Goal: Book appointment/travel/reservation

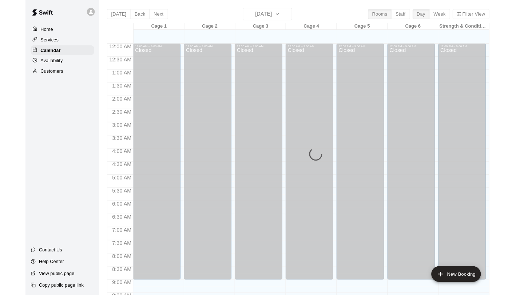
scroll to position [400, 0]
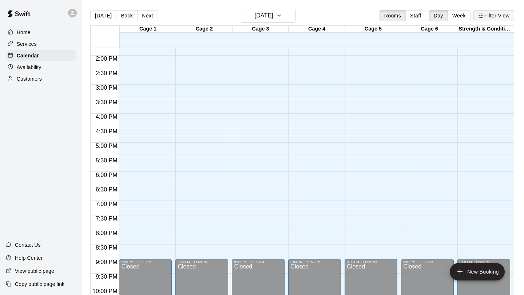
click at [465, 17] on button "Filter View" at bounding box center [493, 15] width 41 height 11
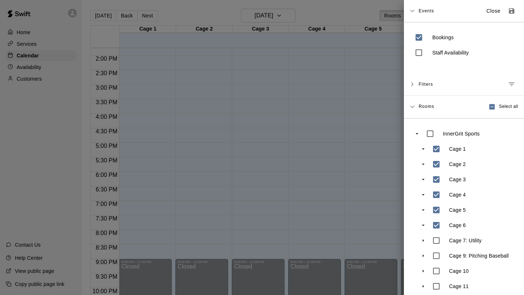
scroll to position [37, 0]
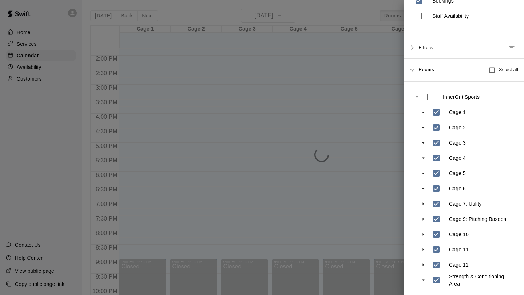
click at [364, 198] on div at bounding box center [262, 147] width 524 height 295
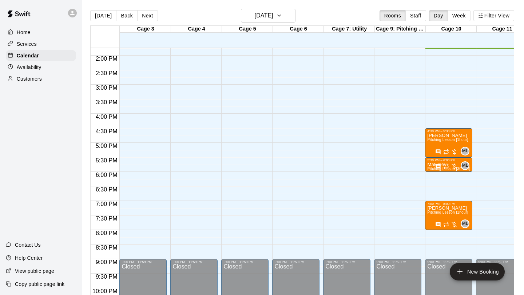
scroll to position [0, 0]
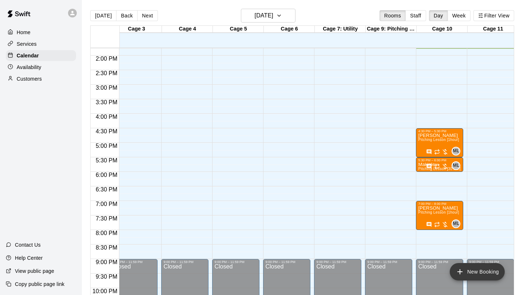
click at [460, 198] on button "New Booking" at bounding box center [477, 271] width 55 height 17
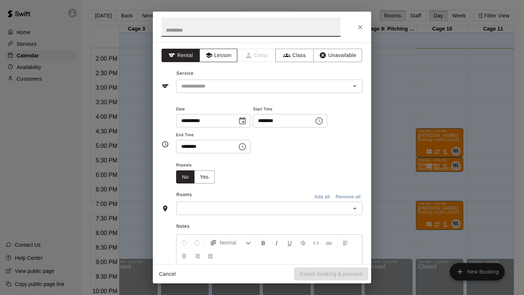
click at [222, 55] on button "Lesson" at bounding box center [218, 55] width 38 height 13
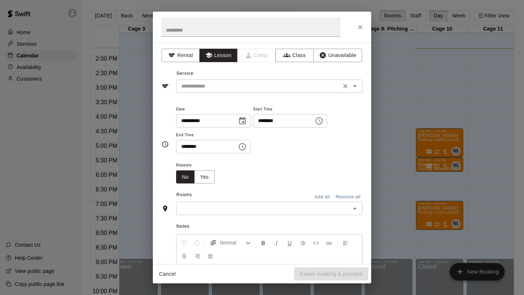
click at [210, 88] on input "text" at bounding box center [258, 86] width 160 height 9
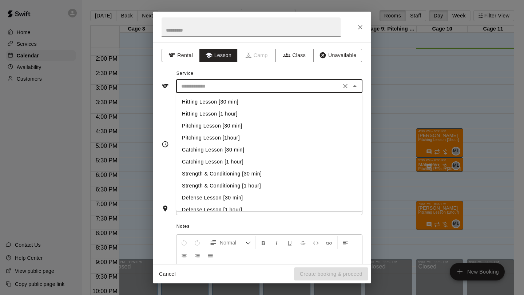
click at [211, 99] on li "Hitting Lesson [30 min]" at bounding box center [269, 102] width 186 height 12
type input "**********"
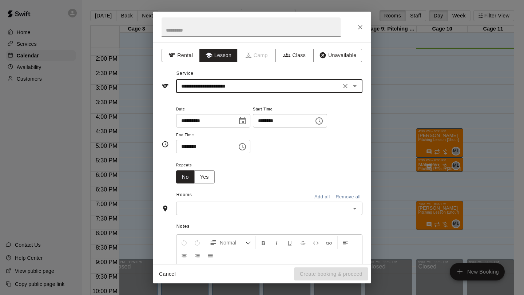
click at [346, 87] on icon "Clear" at bounding box center [345, 86] width 7 height 7
click at [309, 82] on input "text" at bounding box center [258, 86] width 160 height 9
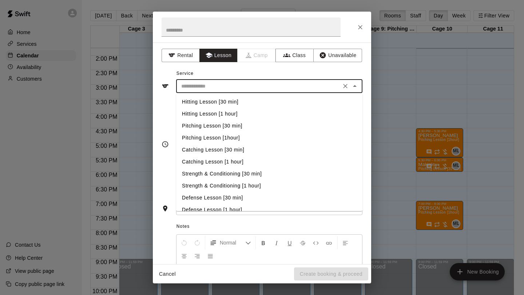
click at [286, 127] on li "Pitching Lesson [30 min]" at bounding box center [269, 126] width 186 height 12
type input "**********"
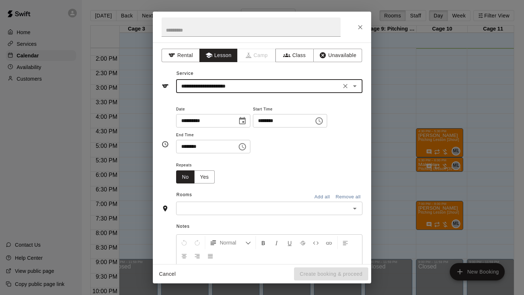
click at [323, 120] on icon "Choose time, selected time is 1:00 PM" at bounding box center [319, 121] width 9 height 9
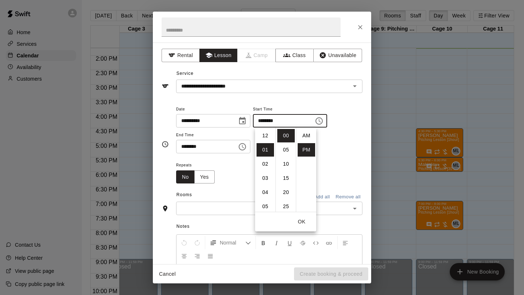
scroll to position [13, 0]
click at [266, 168] on li "03" at bounding box center [264, 164] width 17 height 13
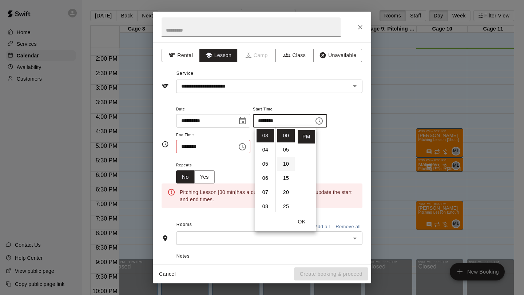
scroll to position [30, 0]
click at [282, 191] on li "30" at bounding box center [285, 190] width 17 height 13
type input "********"
click at [246, 147] on icon "Choose time, selected time is 1:30 PM" at bounding box center [242, 147] width 9 height 9
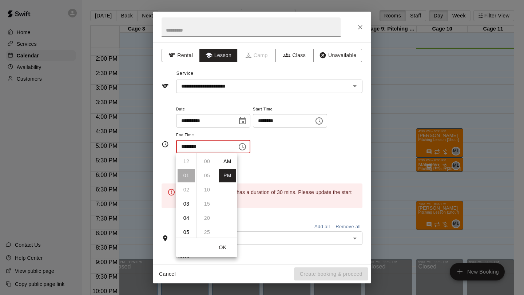
scroll to position [13, 0]
click at [182, 198] on li "04" at bounding box center [186, 204] width 17 height 13
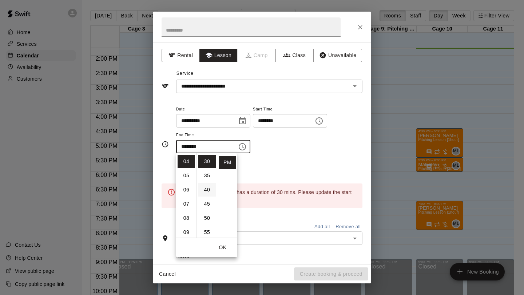
scroll to position [0, 0]
click at [206, 163] on li "00" at bounding box center [206, 161] width 17 height 13
type input "********"
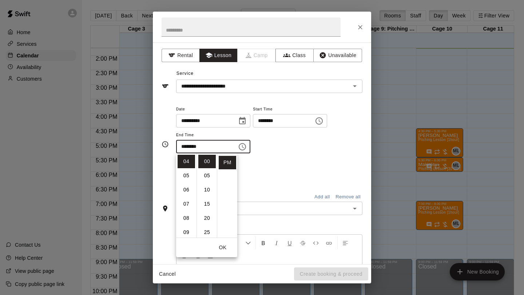
click at [252, 163] on div "Repeats No Yes" at bounding box center [269, 172] width 186 height 23
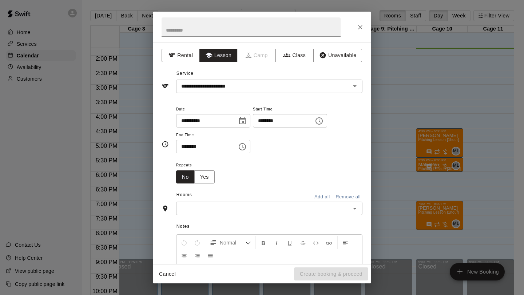
click at [220, 198] on div "​" at bounding box center [269, 208] width 186 height 13
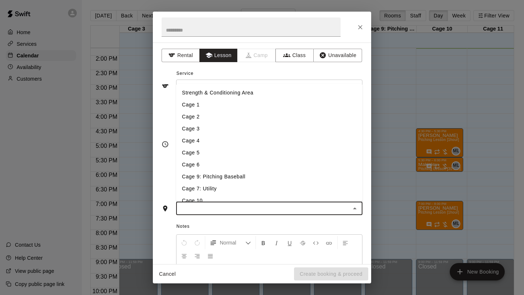
click at [216, 185] on li "Cage 7: Utility" at bounding box center [269, 189] width 186 height 12
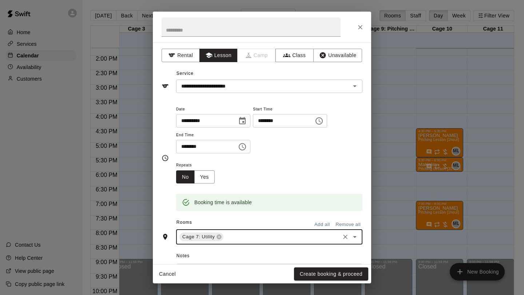
scroll to position [98, 0]
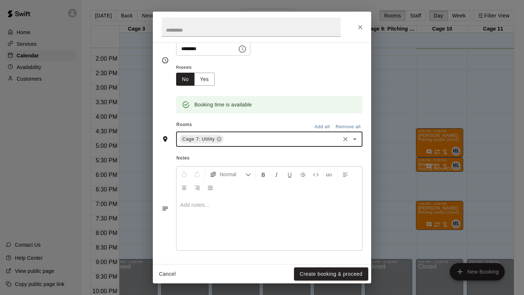
click at [209, 198] on p at bounding box center [269, 205] width 178 height 7
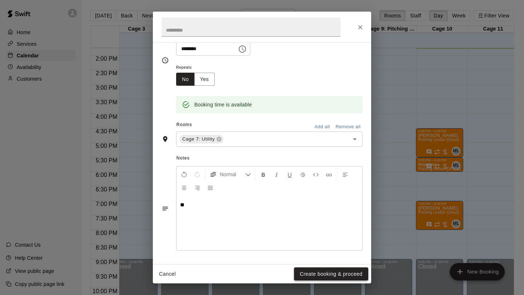
click at [297, 198] on button "Create booking & proceed" at bounding box center [331, 274] width 74 height 13
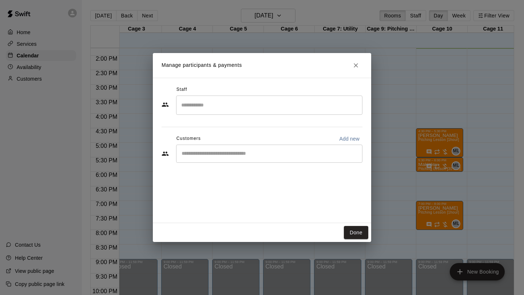
click at [246, 111] on input "Search staff" at bounding box center [269, 105] width 180 height 13
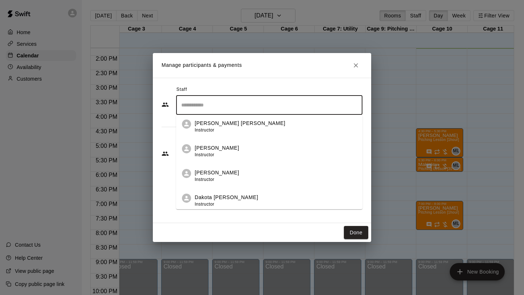
click at [233, 197] on div "Dakota [PERSON_NAME] Instructor" at bounding box center [276, 201] width 162 height 14
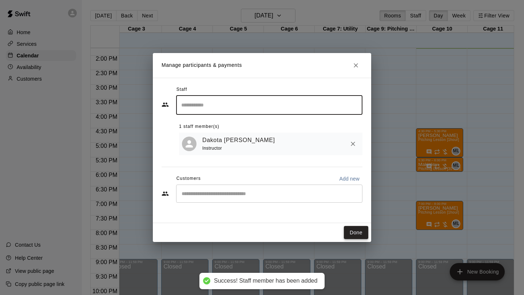
click at [353, 198] on button "Done" at bounding box center [356, 232] width 24 height 13
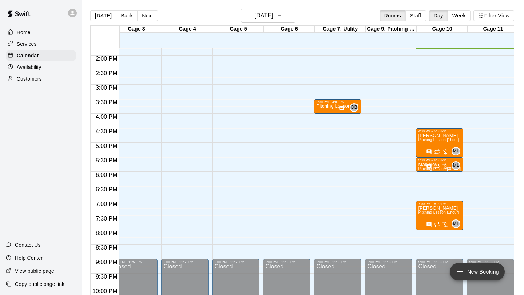
click at [464, 198] on button "New Booking" at bounding box center [477, 271] width 55 height 17
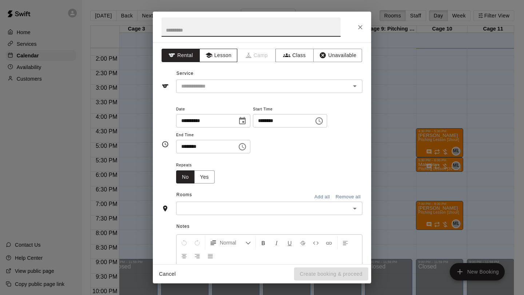
click at [216, 59] on button "Lesson" at bounding box center [218, 55] width 38 height 13
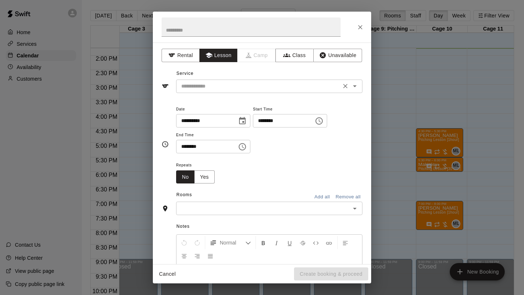
click at [210, 86] on input "text" at bounding box center [258, 86] width 160 height 9
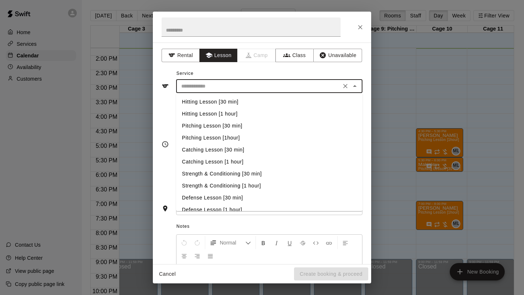
click at [212, 99] on li "Hitting Lesson [30 min]" at bounding box center [269, 102] width 186 height 12
type input "**********"
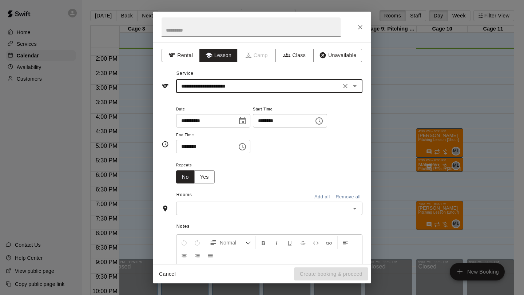
click at [321, 118] on icon "Choose time, selected time is 1:00 PM" at bounding box center [319, 121] width 9 height 9
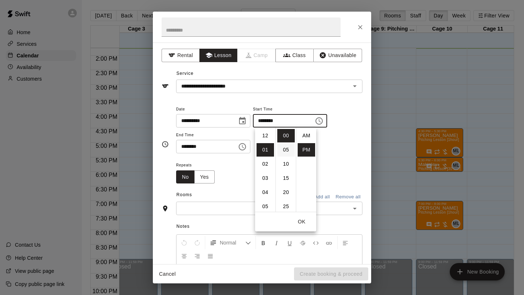
scroll to position [14, 0]
click at [266, 176] on li "04" at bounding box center [264, 178] width 17 height 13
type input "********"
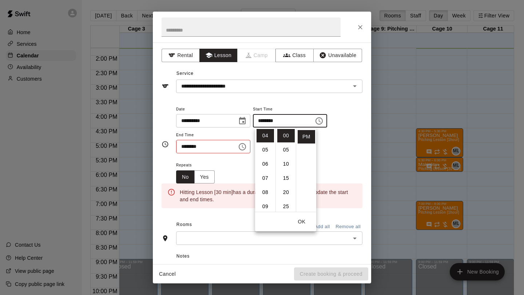
click at [244, 149] on icon "Choose time, selected time is 1:30 PM" at bounding box center [242, 147] width 9 height 9
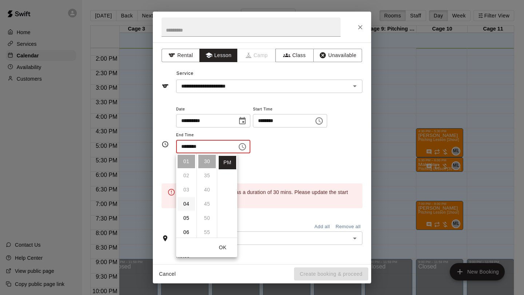
click at [187, 198] on li "04" at bounding box center [186, 204] width 17 height 13
type input "********"
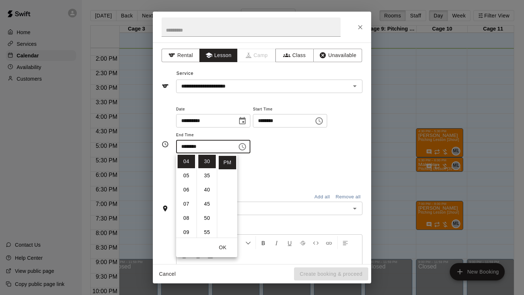
click at [262, 179] on div "Repeats No Yes" at bounding box center [269, 172] width 186 height 23
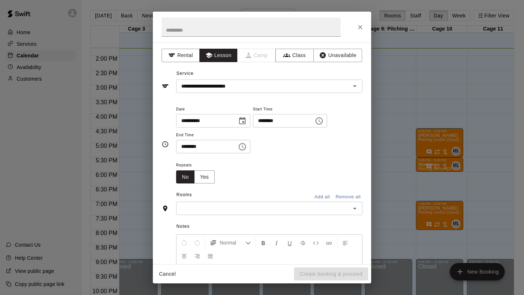
click at [239, 198] on input "text" at bounding box center [263, 208] width 170 height 9
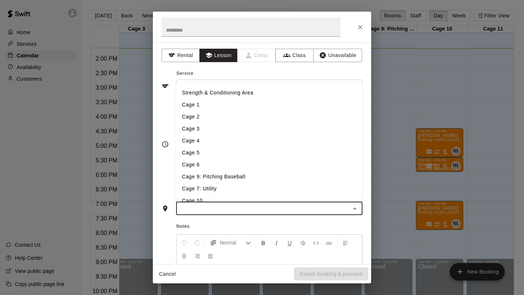
click at [231, 151] on li "Cage 5" at bounding box center [269, 153] width 186 height 12
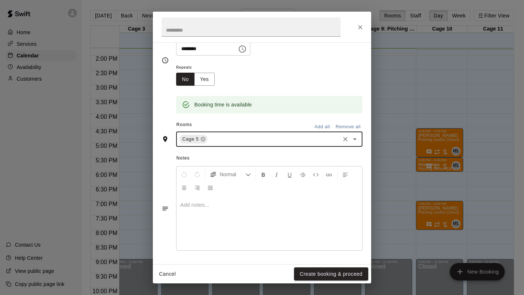
click at [203, 198] on p at bounding box center [269, 205] width 178 height 7
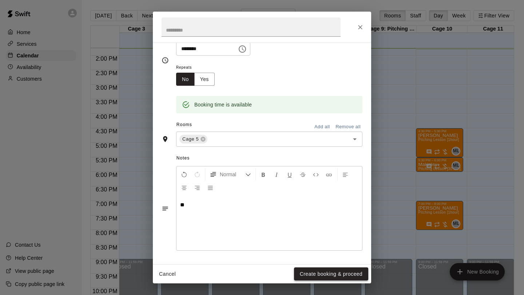
click at [300, 198] on button "Create booking & proceed" at bounding box center [331, 274] width 74 height 13
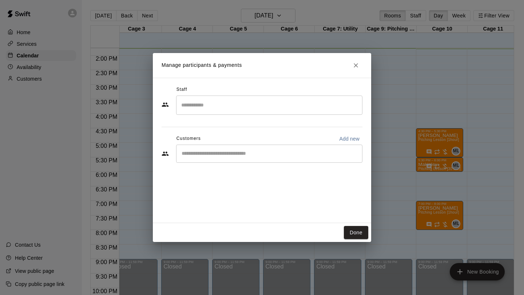
click at [242, 112] on div "​" at bounding box center [269, 105] width 186 height 19
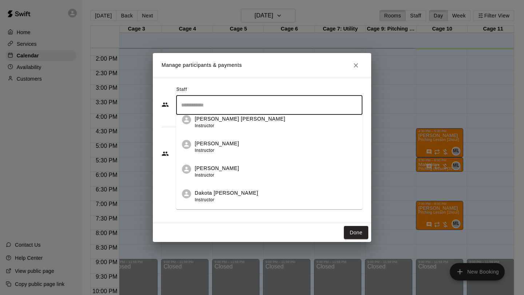
scroll to position [72, 0]
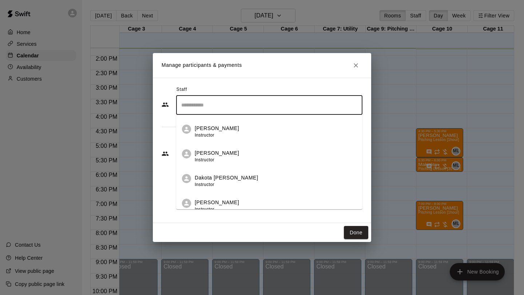
click at [237, 175] on div "Dakota [PERSON_NAME] Instructor" at bounding box center [276, 181] width 162 height 14
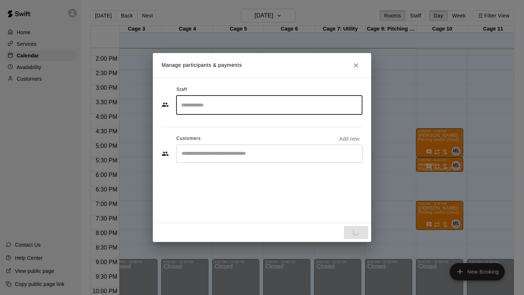
click at [267, 190] on div "Staff ​ Customers Add new ​" at bounding box center [262, 151] width 218 height 146
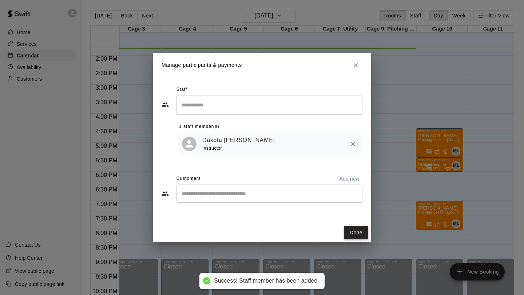
click at [347, 198] on button "Done" at bounding box center [356, 232] width 24 height 13
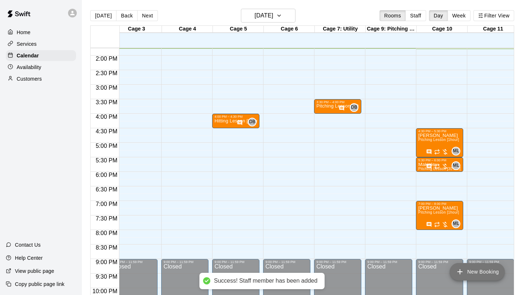
click at [465, 198] on button "New Booking" at bounding box center [477, 271] width 55 height 17
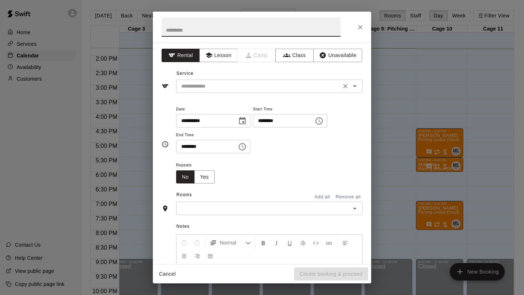
click at [314, 89] on input "text" at bounding box center [258, 86] width 160 height 9
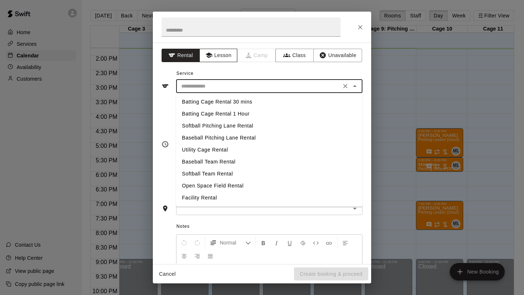
click at [231, 53] on button "Lesson" at bounding box center [218, 55] width 38 height 13
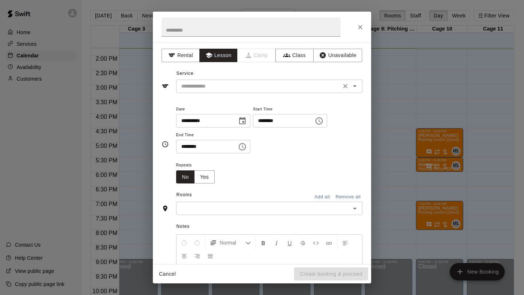
click at [219, 83] on input "text" at bounding box center [258, 86] width 160 height 9
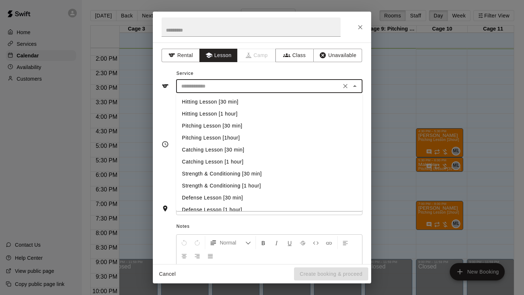
click at [231, 102] on li "Hitting Lesson [30 min]" at bounding box center [269, 102] width 186 height 12
type input "**********"
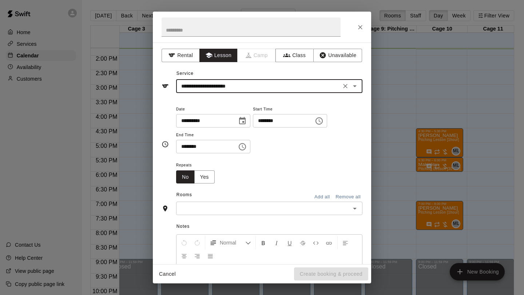
click at [326, 125] on button "Choose time, selected time is 1:00 PM" at bounding box center [319, 121] width 15 height 15
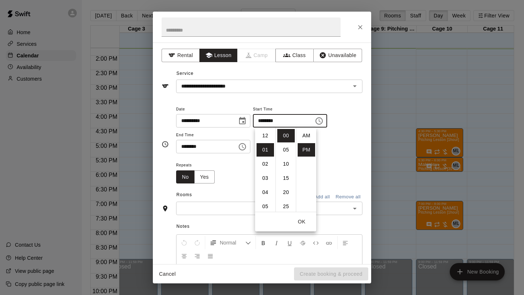
scroll to position [13, 0]
click at [262, 192] on li "05" at bounding box center [264, 192] width 17 height 13
type input "********"
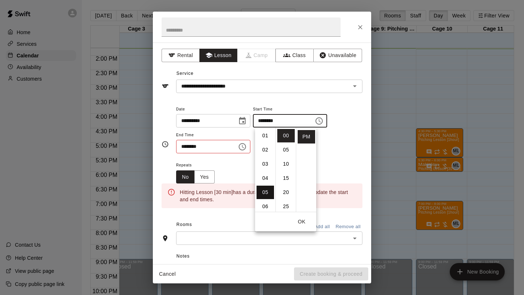
scroll to position [71, 0]
click at [245, 149] on icon "Choose time, selected time is 1:30 PM" at bounding box center [242, 147] width 9 height 9
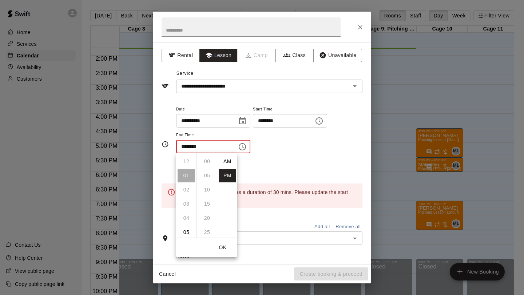
scroll to position [13, 0]
click at [187, 198] on li "05" at bounding box center [186, 218] width 17 height 13
type input "********"
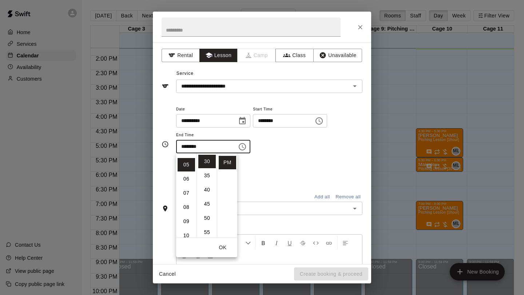
scroll to position [71, 0]
click at [257, 190] on div "Rooms Add all Remove all" at bounding box center [262, 196] width 201 height 12
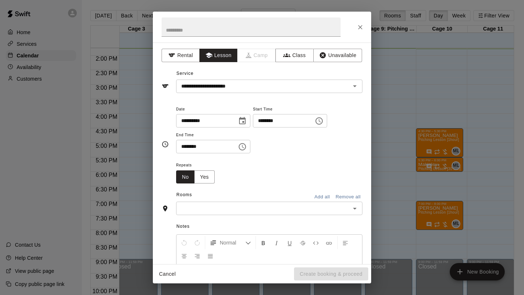
click at [236, 198] on input "text" at bounding box center [263, 208] width 170 height 9
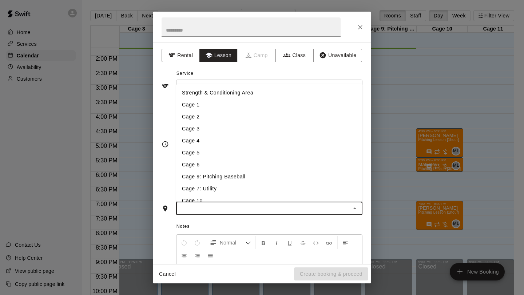
click at [225, 157] on li "Cage 5" at bounding box center [269, 153] width 186 height 12
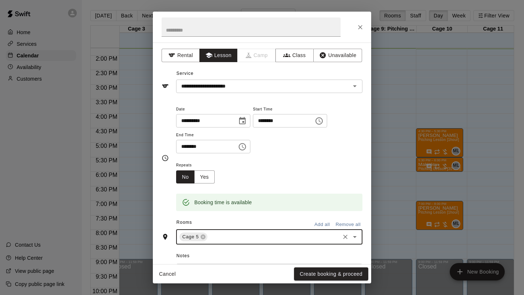
scroll to position [98, 0]
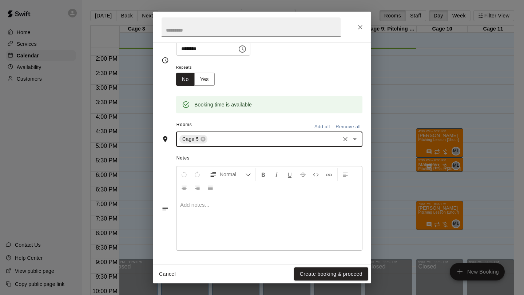
click at [226, 198] on div at bounding box center [269, 223] width 186 height 55
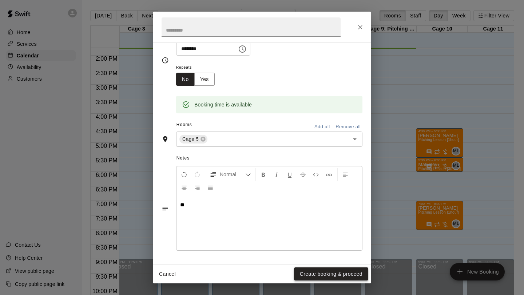
click at [319, 198] on button "Create booking & proceed" at bounding box center [331, 274] width 74 height 13
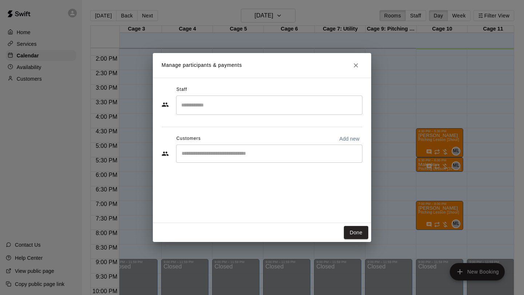
click at [189, 106] on input "Search staff" at bounding box center [269, 105] width 180 height 13
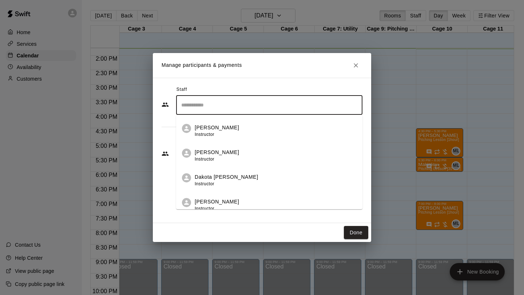
scroll to position [78, 0]
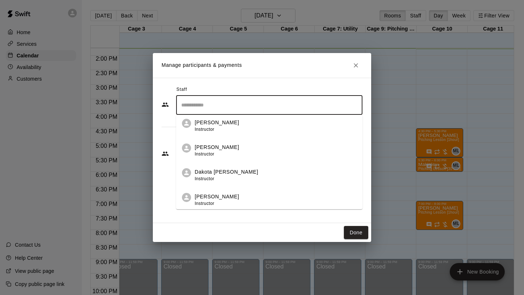
click at [218, 180] on div "Dakota [PERSON_NAME] Instructor" at bounding box center [227, 175] width 64 height 14
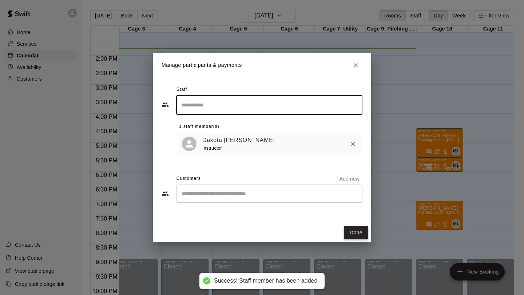
click at [351, 198] on button "Done" at bounding box center [356, 232] width 24 height 13
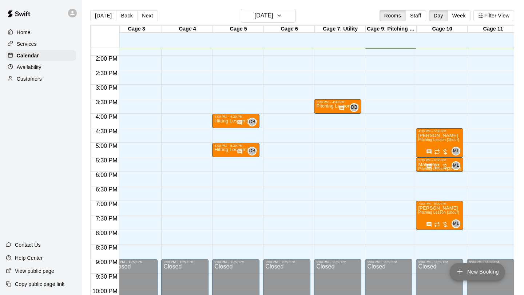
click at [463, 198] on icon "add" at bounding box center [459, 272] width 9 height 9
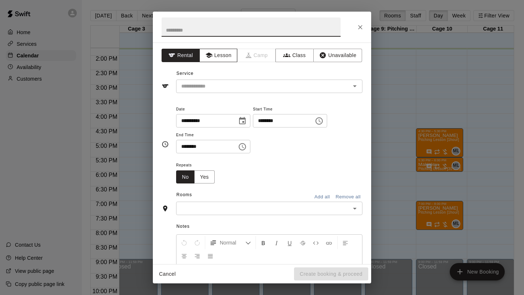
click at [216, 57] on button "Lesson" at bounding box center [218, 55] width 38 height 13
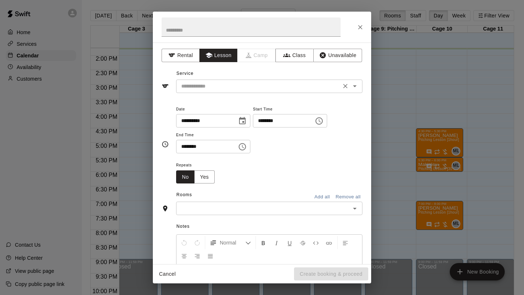
click at [212, 81] on div "​" at bounding box center [269, 86] width 186 height 13
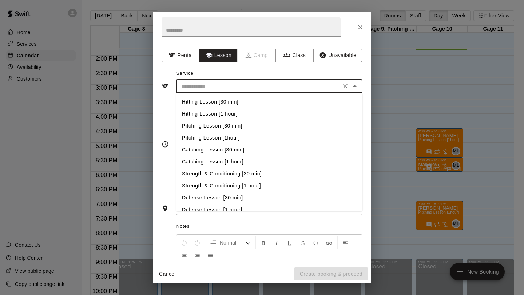
click at [210, 99] on li "Hitting Lesson [30 min]" at bounding box center [269, 102] width 186 height 12
type input "**********"
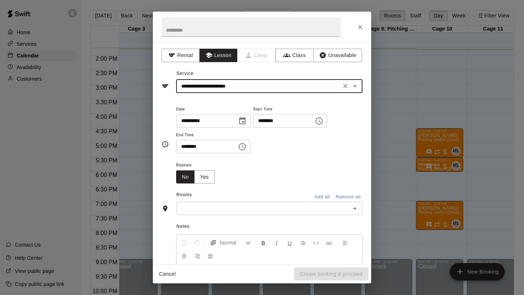
click at [321, 121] on icon "Choose time, selected time is 1:00 PM" at bounding box center [320, 120] width 2 height 3
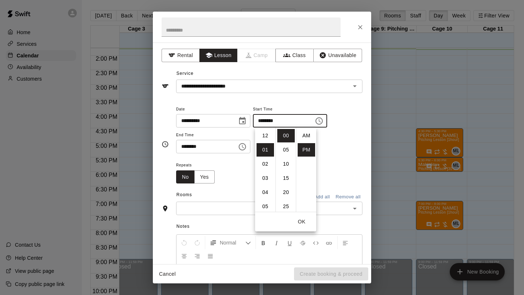
scroll to position [13, 0]
click at [267, 191] on li "05" at bounding box center [264, 192] width 17 height 13
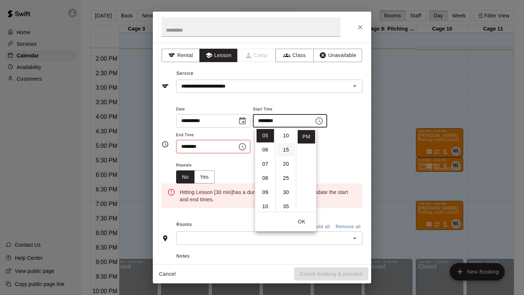
scroll to position [31, 0]
click at [284, 195] on li "30" at bounding box center [285, 189] width 17 height 13
type input "********"
click at [243, 145] on icon "Choose time, selected time is 1:30 PM" at bounding box center [242, 147] width 9 height 9
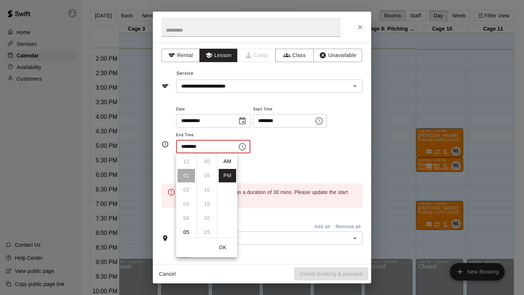
scroll to position [13, 0]
click at [186, 198] on li "06" at bounding box center [186, 232] width 17 height 13
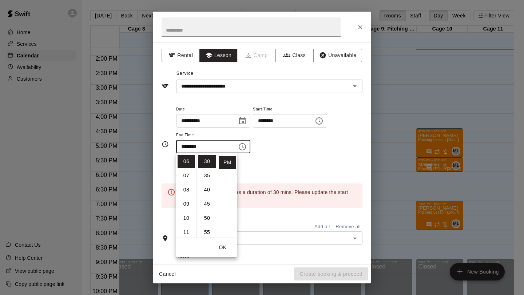
scroll to position [0, 0]
click at [207, 163] on li "00" at bounding box center [206, 161] width 17 height 13
type input "********"
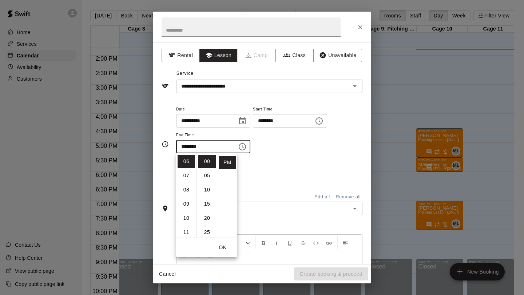
click at [266, 158] on div "**********" at bounding box center [269, 133] width 186 height 56
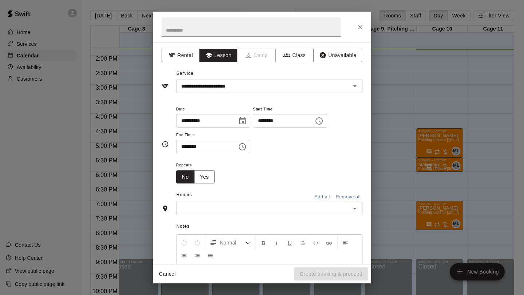
click at [221, 198] on input "text" at bounding box center [263, 208] width 170 height 9
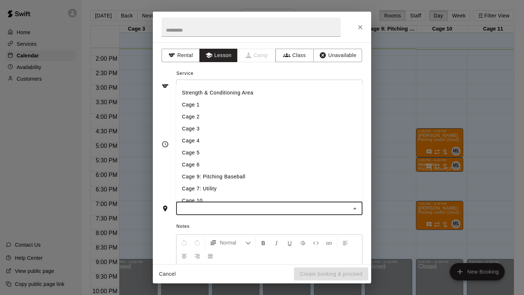
click at [207, 156] on li "Cage 5" at bounding box center [269, 153] width 186 height 12
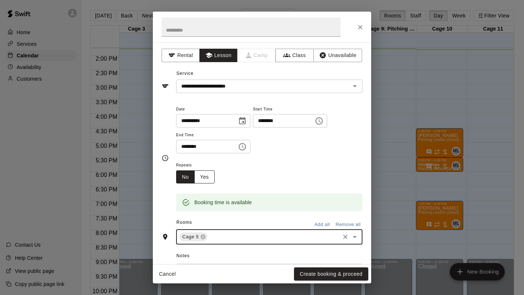
scroll to position [98, 0]
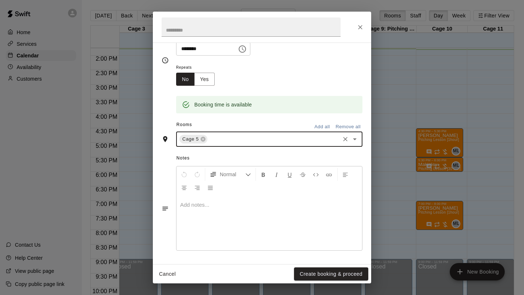
click at [197, 198] on div at bounding box center [269, 223] width 186 height 55
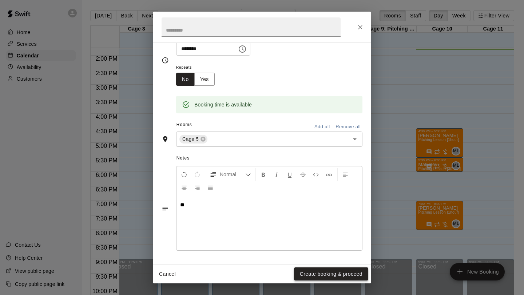
click at [303, 198] on button "Create booking & proceed" at bounding box center [331, 274] width 74 height 13
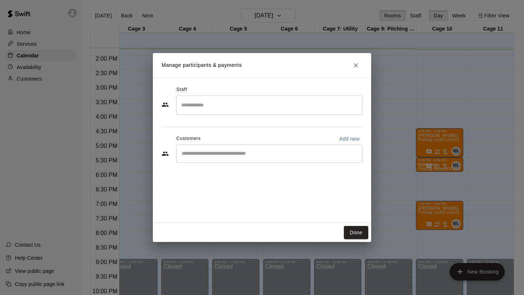
click at [231, 112] on div "​" at bounding box center [269, 105] width 186 height 19
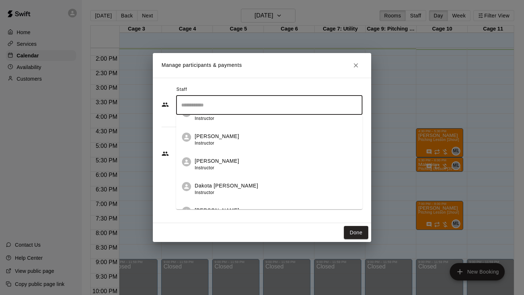
scroll to position [64, 0]
click at [222, 185] on p "Dakota [PERSON_NAME]" at bounding box center [227, 187] width 64 height 8
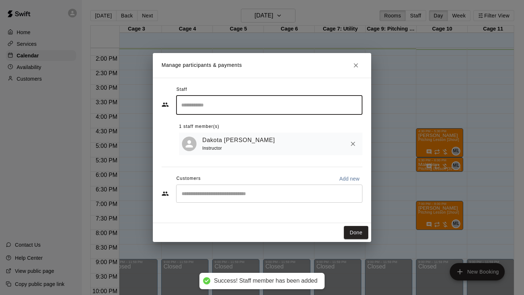
click at [357, 198] on button "Done" at bounding box center [356, 232] width 24 height 13
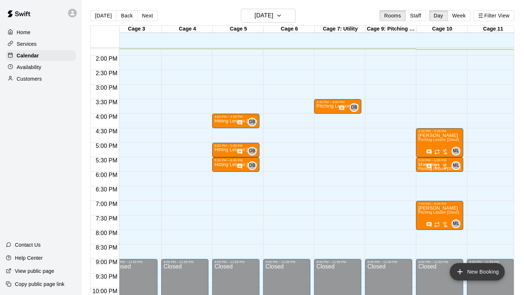
click at [465, 198] on button "New Booking" at bounding box center [477, 271] width 55 height 17
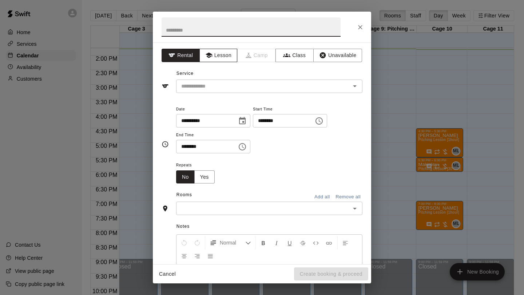
click at [218, 57] on button "Lesson" at bounding box center [218, 55] width 38 height 13
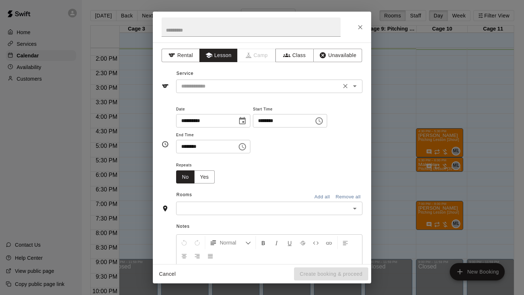
click at [210, 84] on input "text" at bounding box center [258, 86] width 160 height 9
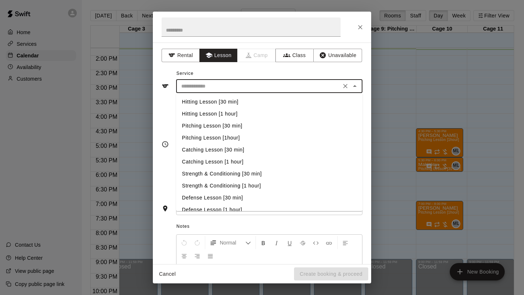
click at [224, 194] on li "Defense Lesson [30 min]" at bounding box center [269, 198] width 186 height 12
type input "**********"
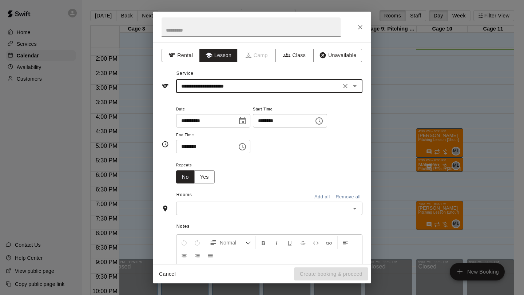
click at [320, 123] on icon "Choose time, selected time is 1:00 PM" at bounding box center [319, 121] width 9 height 9
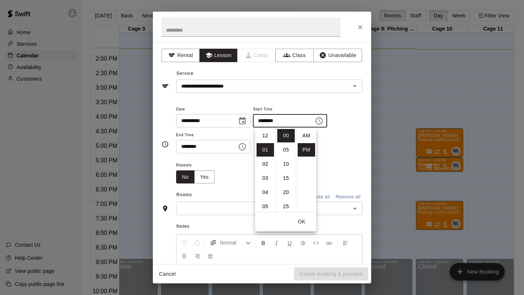
scroll to position [13, 0]
click at [267, 198] on li "06" at bounding box center [264, 206] width 17 height 13
type input "********"
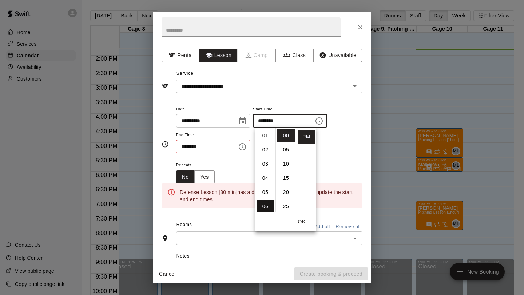
scroll to position [85, 0]
click at [243, 147] on icon "Choose time, selected time is 1:30 PM" at bounding box center [242, 147] width 9 height 9
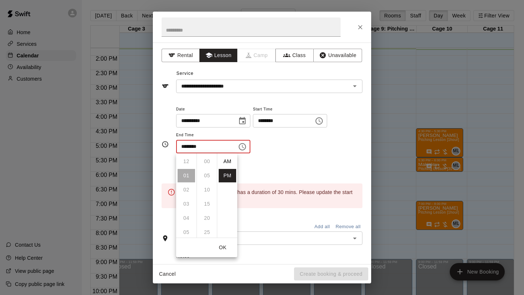
scroll to position [13, 0]
click at [190, 198] on li "06" at bounding box center [186, 232] width 17 height 13
type input "********"
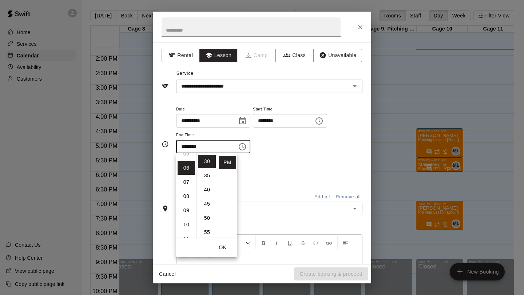
scroll to position [85, 0]
click at [259, 186] on div "**********" at bounding box center [262, 144] width 201 height 91
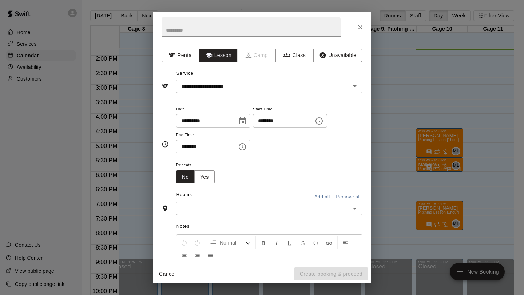
click at [234, 198] on div "​" at bounding box center [269, 208] width 186 height 13
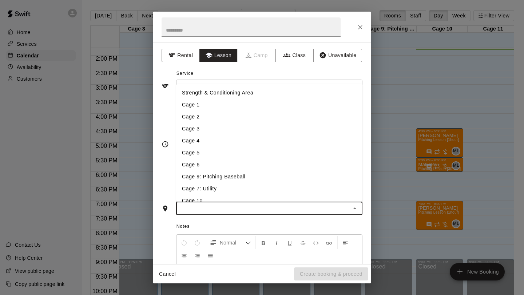
click at [225, 186] on li "Cage 7: Utility" at bounding box center [269, 189] width 186 height 12
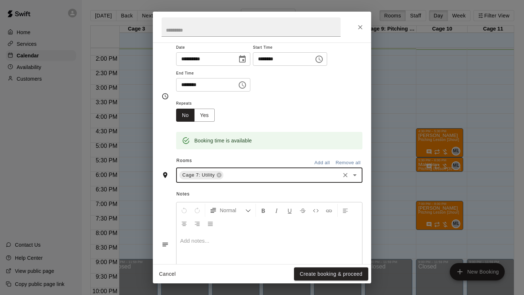
scroll to position [98, 0]
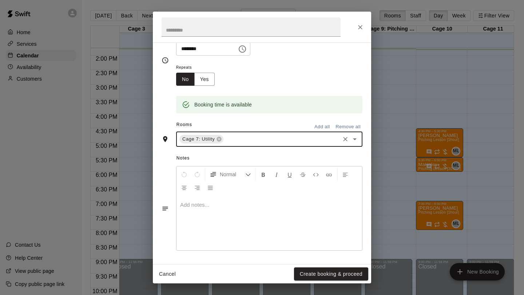
click at [227, 198] on div at bounding box center [269, 223] width 186 height 55
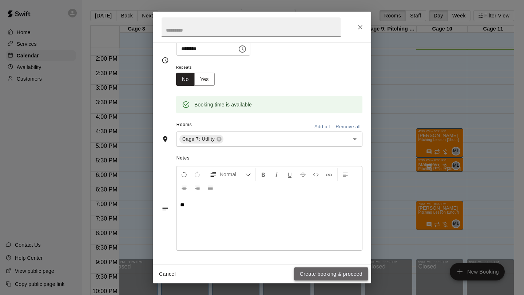
click at [340, 198] on button "Create booking & proceed" at bounding box center [331, 274] width 74 height 13
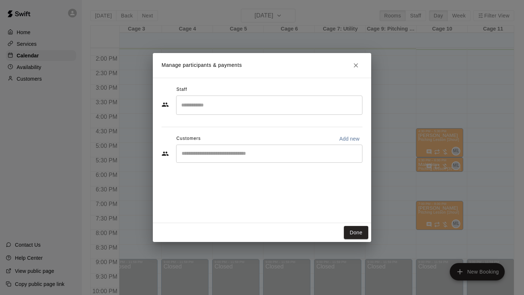
click at [245, 108] on input "Search staff" at bounding box center [269, 105] width 180 height 13
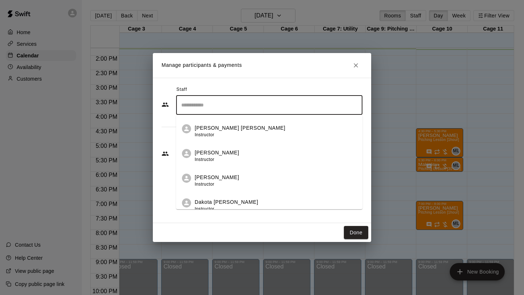
scroll to position [57, 0]
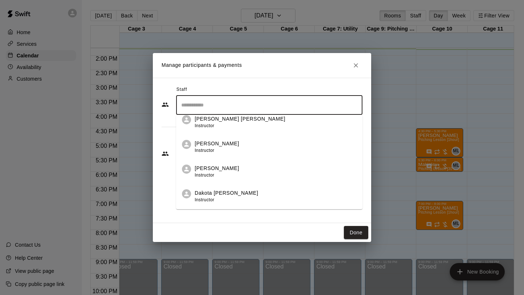
click at [233, 191] on div "Dakota [PERSON_NAME] Instructor" at bounding box center [276, 197] width 162 height 14
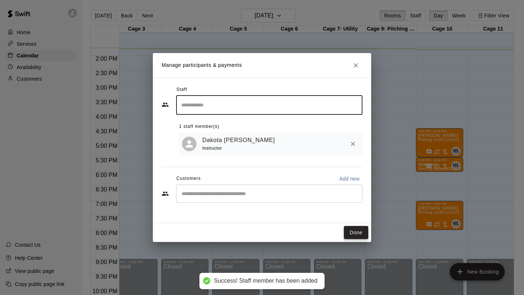
click at [364, 198] on button "Done" at bounding box center [356, 232] width 24 height 13
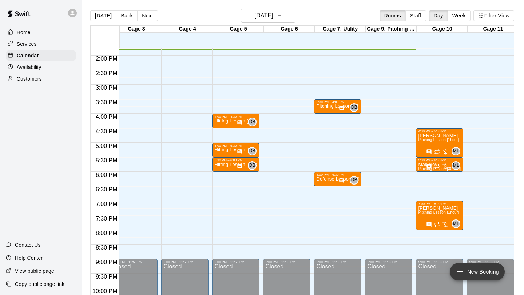
click at [465, 198] on button "New Booking" at bounding box center [477, 271] width 55 height 17
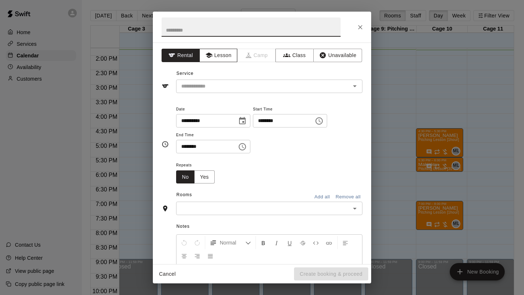
click at [230, 54] on button "Lesson" at bounding box center [218, 55] width 38 height 13
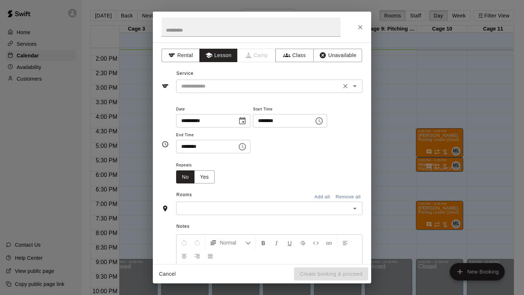
click at [226, 81] on div "​" at bounding box center [269, 86] width 186 height 13
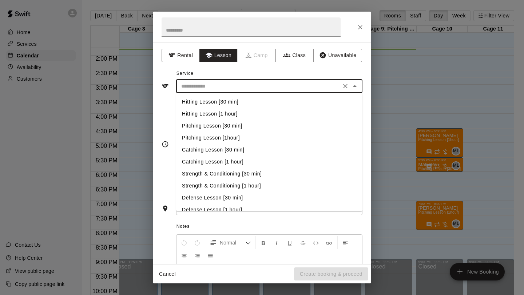
click at [235, 122] on li "Pitching Lesson [30 min]" at bounding box center [269, 126] width 186 height 12
type input "**********"
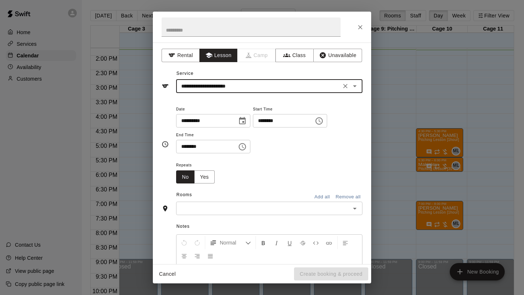
click at [323, 120] on icon "Choose time, selected time is 1:00 PM" at bounding box center [319, 121] width 9 height 9
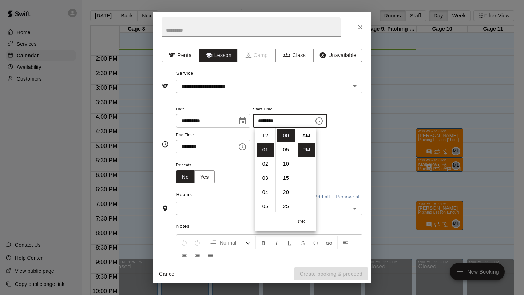
scroll to position [13, 0]
click at [266, 198] on li "06" at bounding box center [264, 206] width 17 height 13
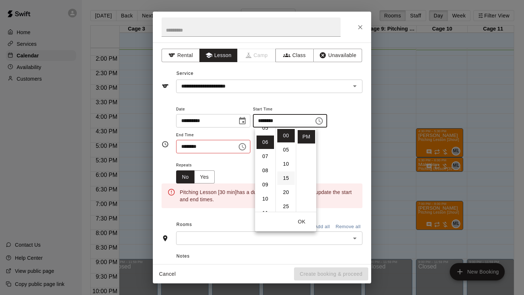
scroll to position [85, 0]
click at [285, 192] on li "30" at bounding box center [285, 186] width 17 height 13
type input "********"
click at [246, 145] on icon "Choose time, selected time is 1:30 PM" at bounding box center [242, 147] width 9 height 9
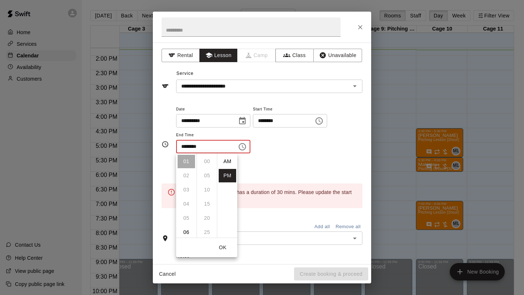
scroll to position [13, 0]
click at [188, 198] on li "07" at bounding box center [186, 228] width 17 height 13
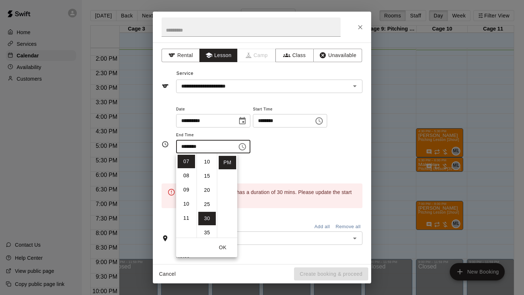
scroll to position [0, 0]
click at [206, 162] on li "00" at bounding box center [206, 161] width 17 height 13
type input "********"
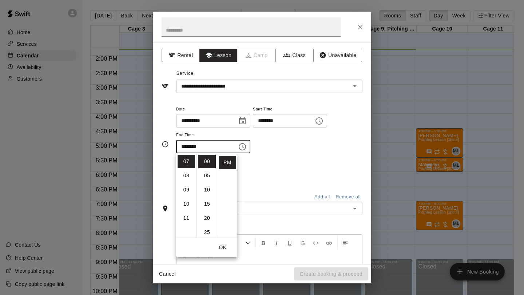
click at [252, 161] on div "Repeats No Yes" at bounding box center [269, 172] width 186 height 23
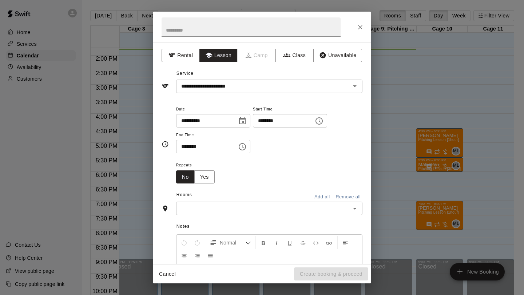
click at [225, 198] on input "text" at bounding box center [263, 208] width 170 height 9
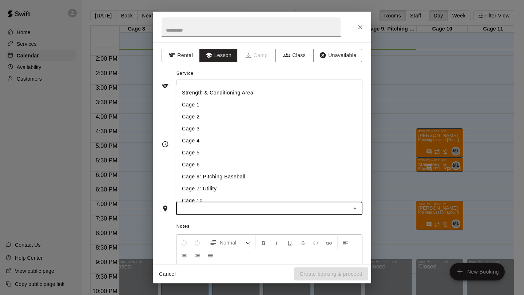
click at [224, 192] on li "Cage 7: Utility" at bounding box center [269, 189] width 186 height 12
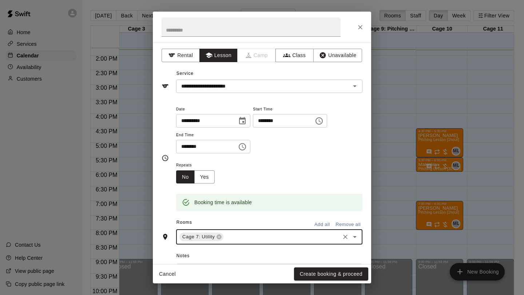
scroll to position [98, 0]
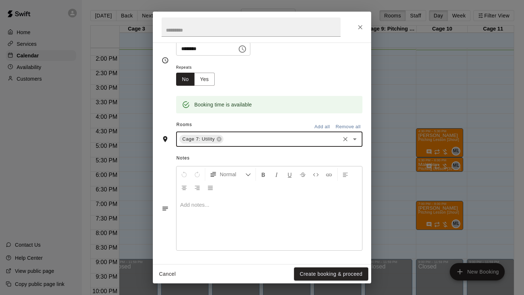
click at [220, 198] on div at bounding box center [269, 223] width 186 height 55
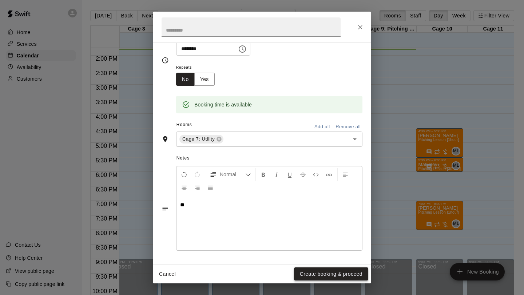
click at [297, 198] on button "Create booking & proceed" at bounding box center [331, 274] width 74 height 13
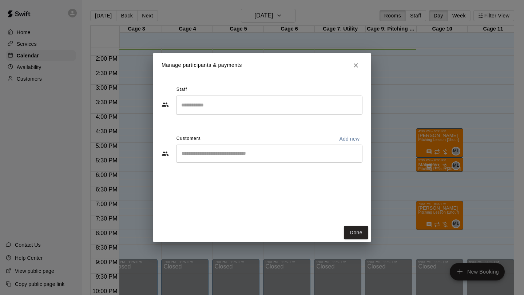
click at [222, 113] on div "​" at bounding box center [269, 105] width 186 height 19
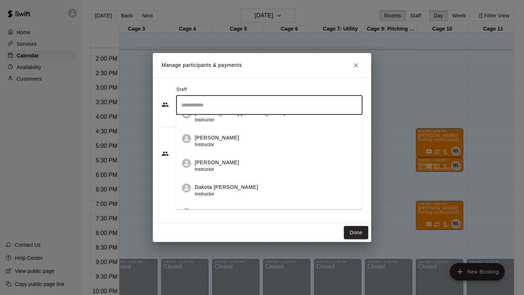
scroll to position [62, 0]
click at [220, 183] on li "Dakota [PERSON_NAME] Instructor" at bounding box center [269, 188] width 186 height 25
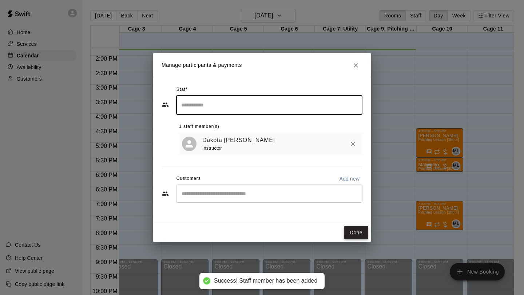
click at [356, 198] on button "Done" at bounding box center [356, 232] width 24 height 13
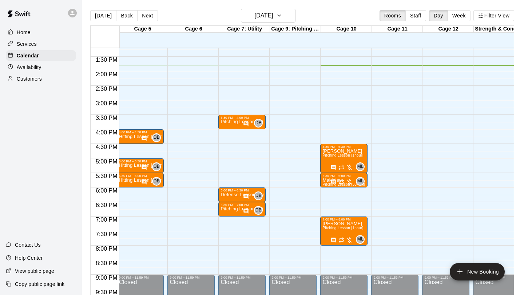
scroll to position [0, 204]
